Goal: Task Accomplishment & Management: Manage account settings

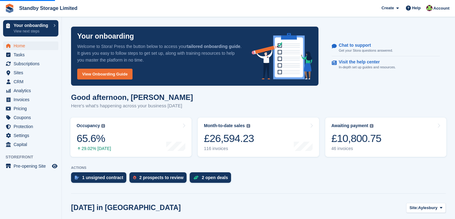
scroll to position [123, 0]
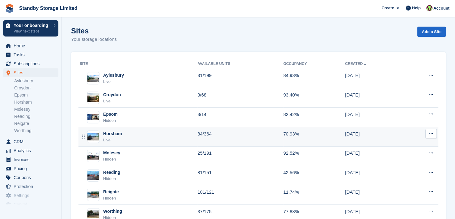
click at [106, 131] on div "Horsham" at bounding box center [112, 133] width 19 height 6
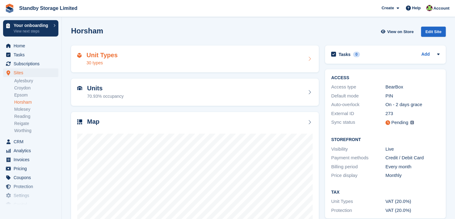
scroll to position [44, 0]
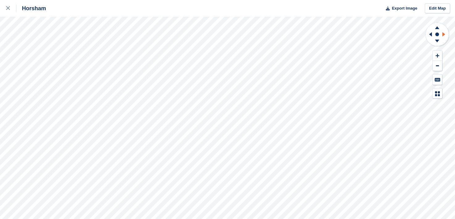
click at [442, 33] on icon at bounding box center [443, 34] width 3 height 4
click at [436, 28] on icon at bounding box center [437, 27] width 4 height 3
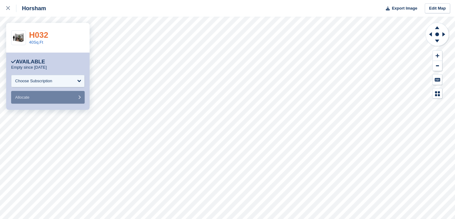
click at [36, 35] on link "H032" at bounding box center [38, 34] width 19 height 9
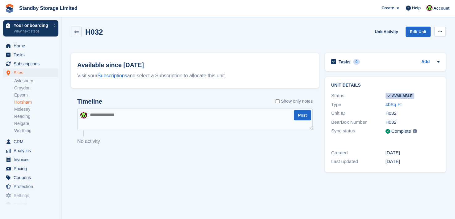
click at [439, 31] on icon at bounding box center [439, 31] width 3 height 4
click at [407, 42] on p "Make unavailable" at bounding box center [416, 44] width 54 height 8
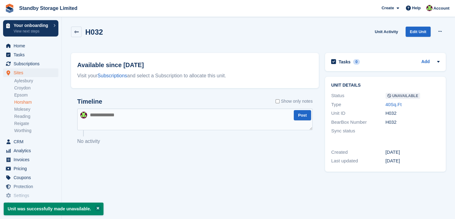
click at [137, 115] on textarea at bounding box center [194, 119] width 235 height 22
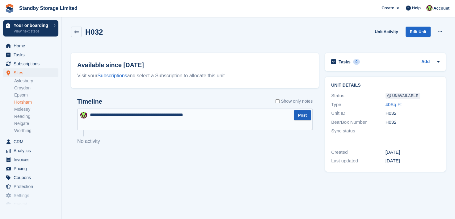
type textarea "**********"
click at [299, 117] on button "Post" at bounding box center [302, 115] width 17 height 10
